Goal: Check status: Check status

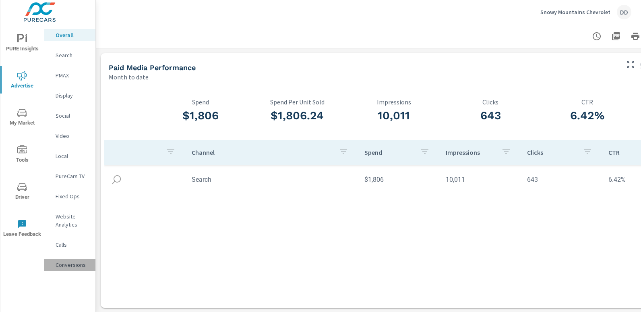
click at [75, 262] on p "Conversions" at bounding box center [72, 265] width 33 height 8
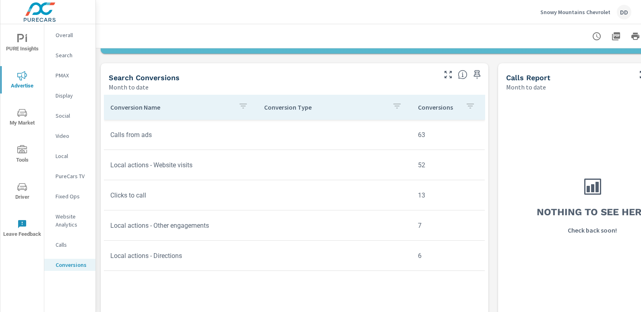
scroll to position [331, 0]
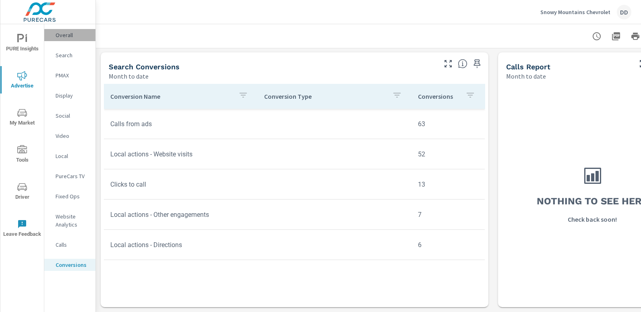
click at [77, 33] on p "Overall" at bounding box center [72, 35] width 33 height 8
